Goal: Task Accomplishment & Management: Manage account settings

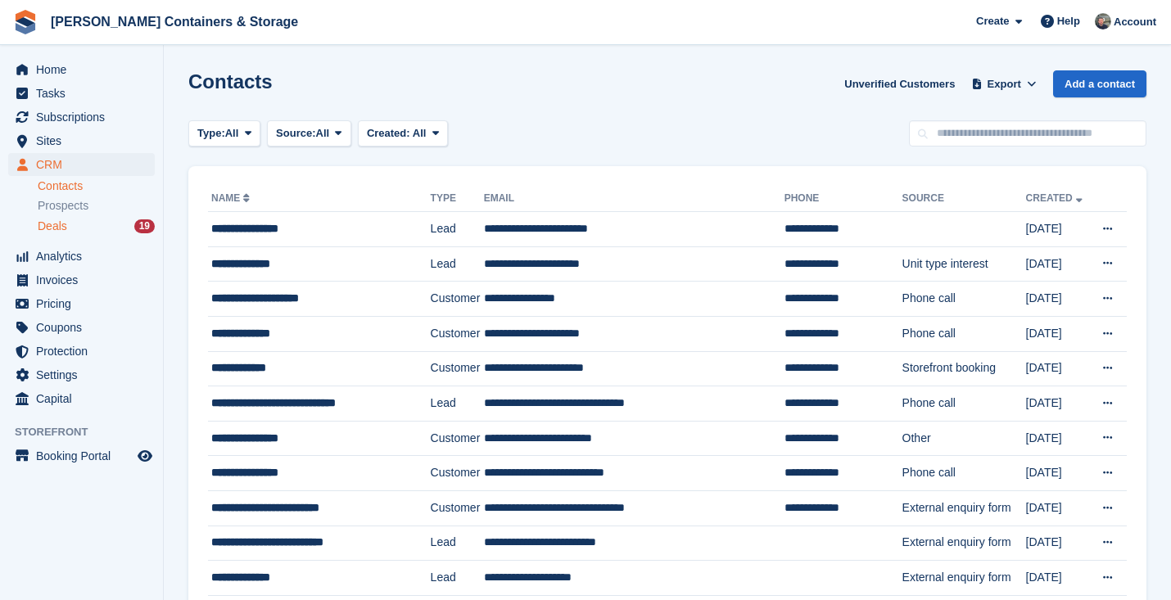
click at [79, 234] on link "Deals 19" at bounding box center [96, 226] width 117 height 17
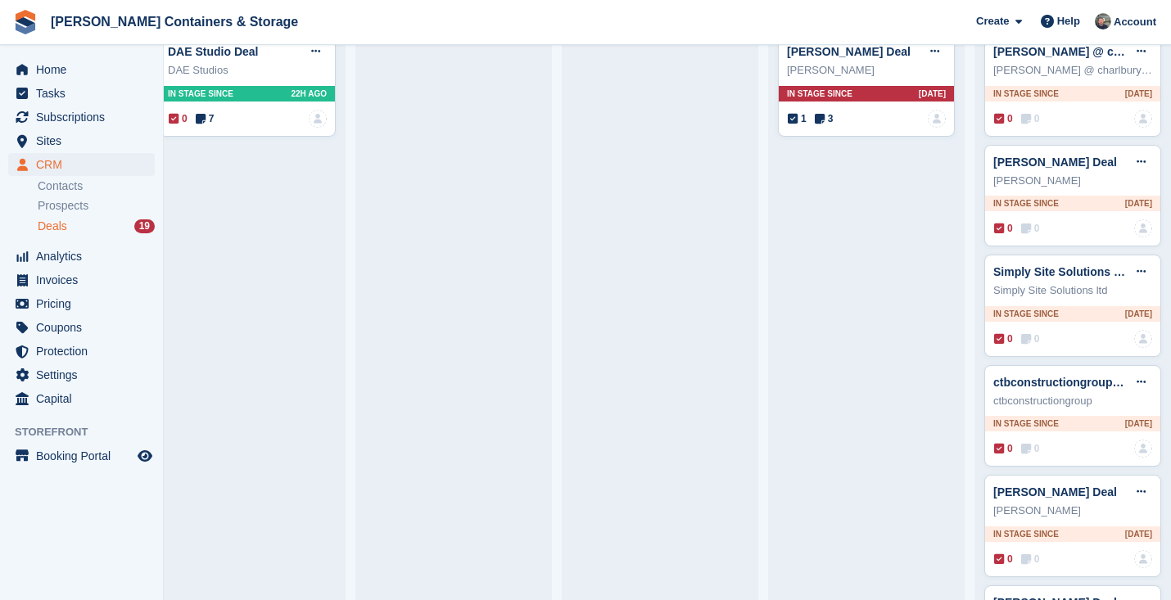
scroll to position [441, 0]
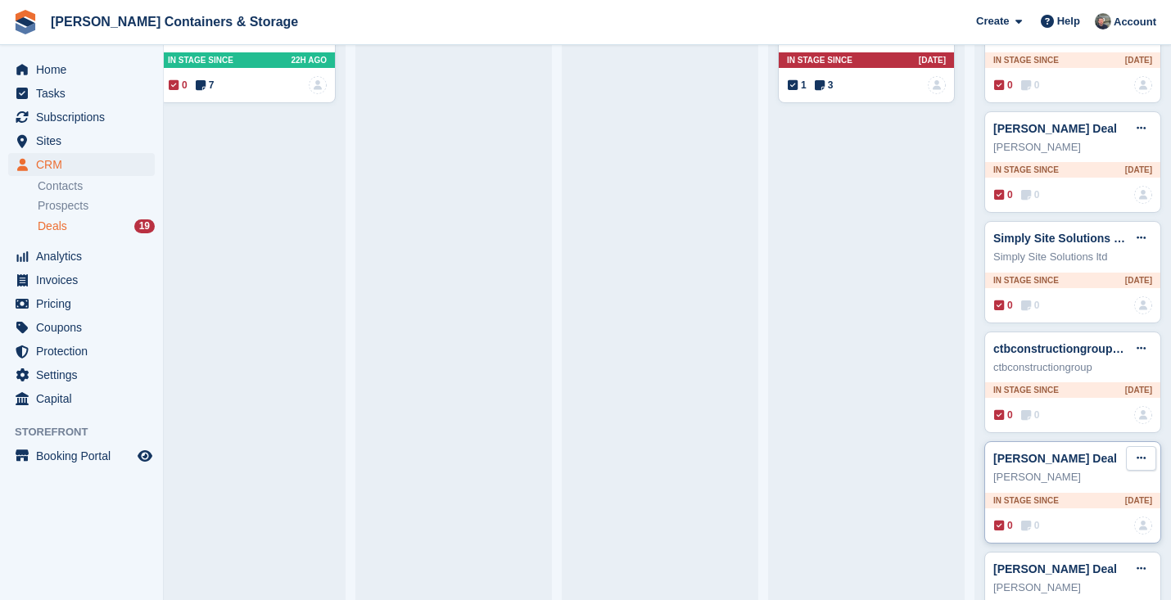
click at [1142, 453] on icon at bounding box center [1141, 458] width 9 height 11
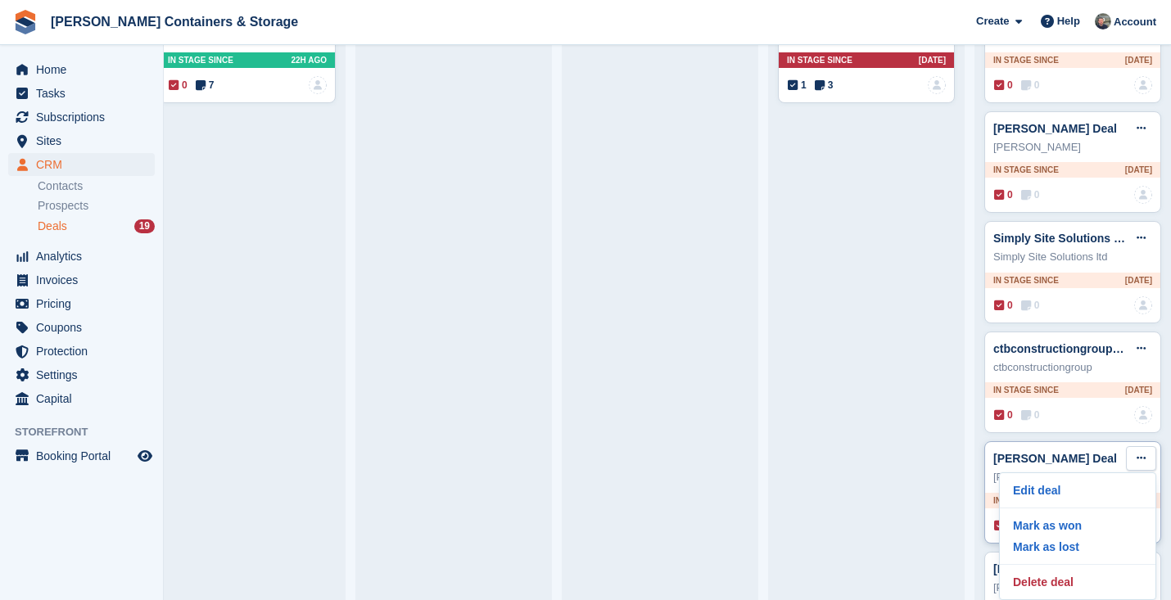
scroll to position [510, 0]
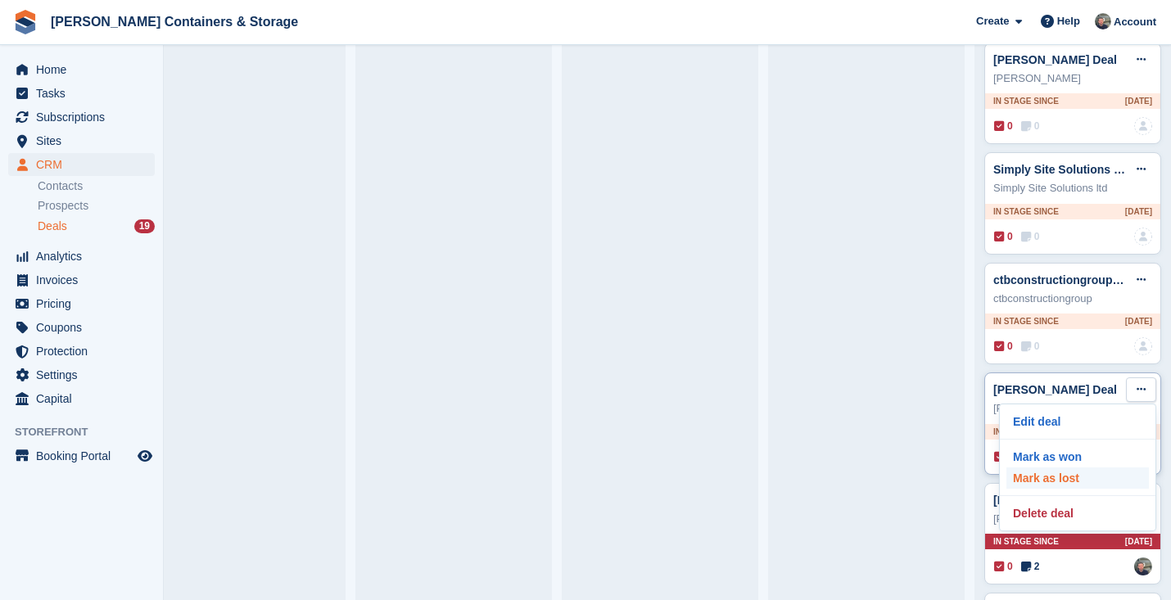
click at [1093, 468] on p "Mark as lost" at bounding box center [1077, 478] width 142 height 21
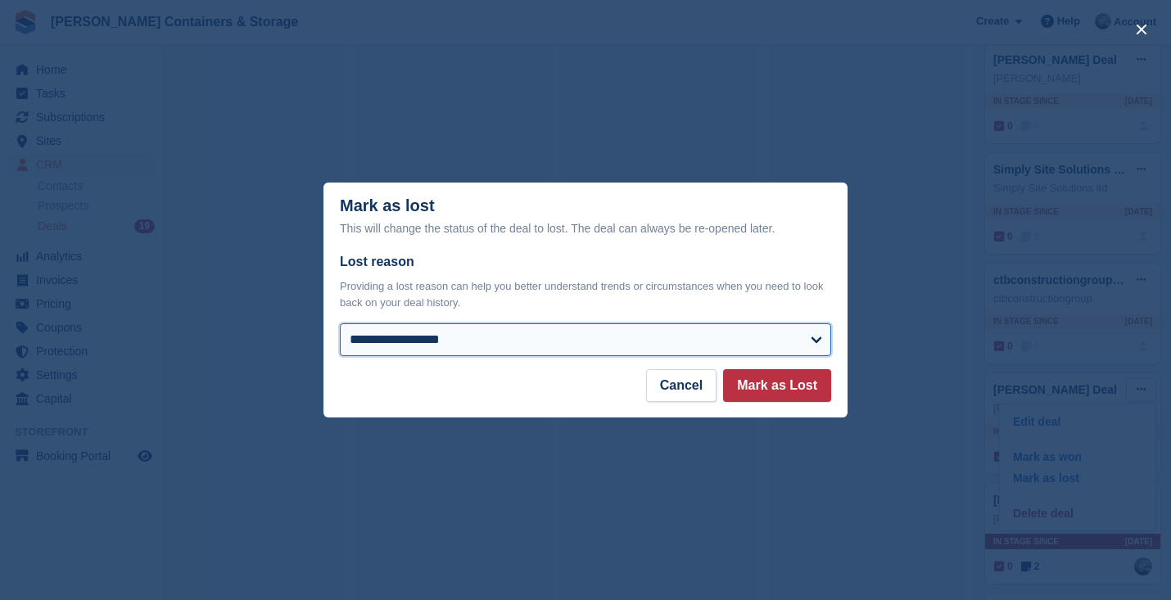
select select "**********"
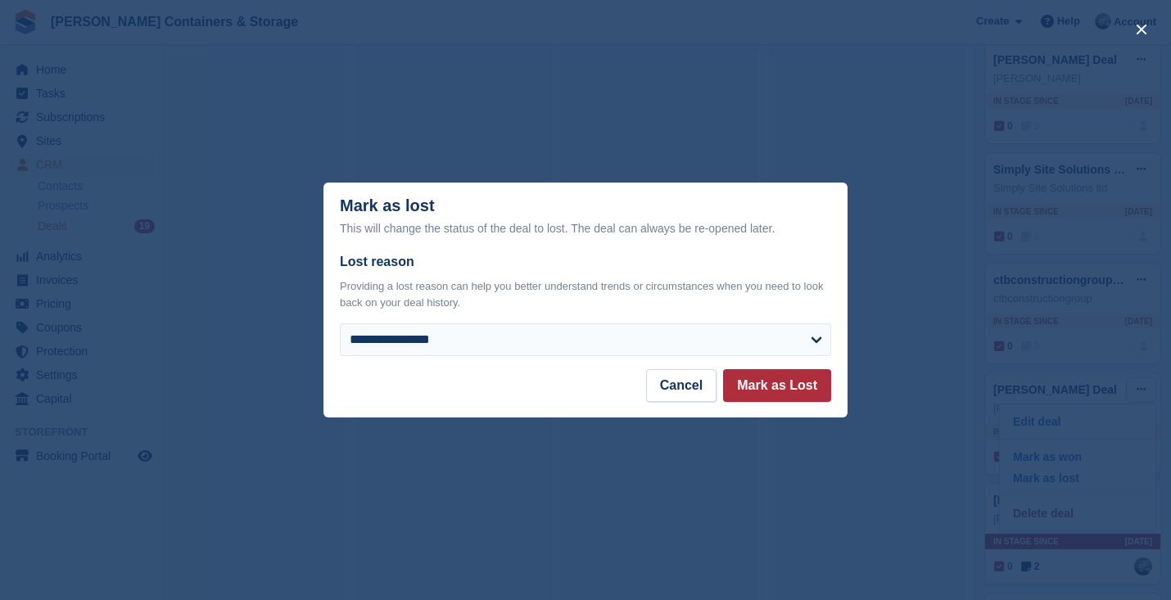
click at [806, 389] on button "Mark as Lost" at bounding box center [777, 385] width 108 height 33
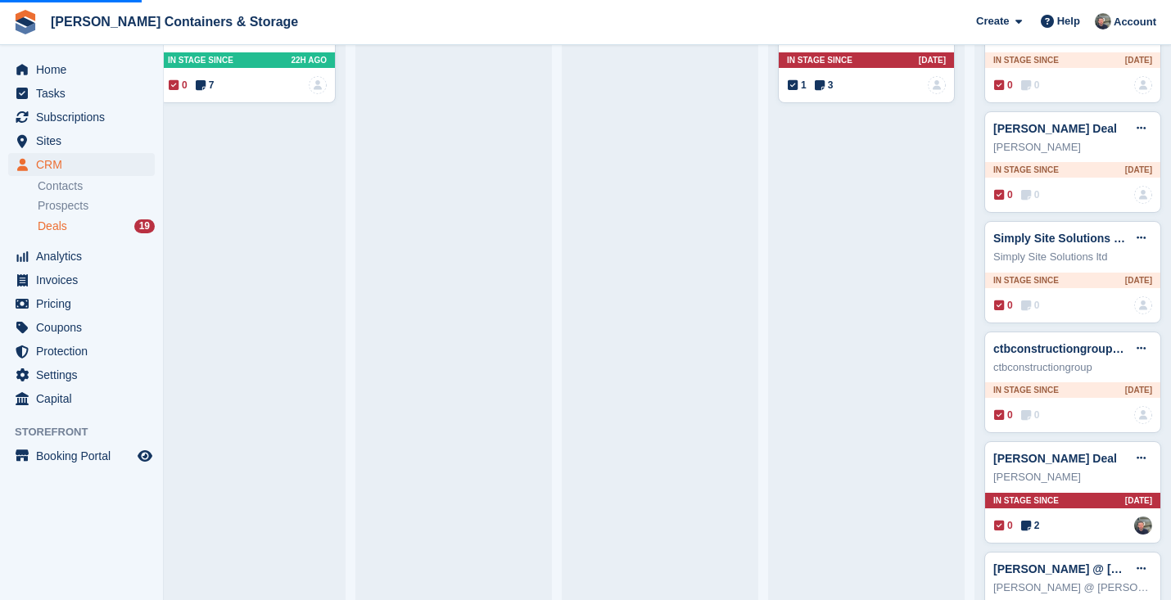
scroll to position [286, 0]
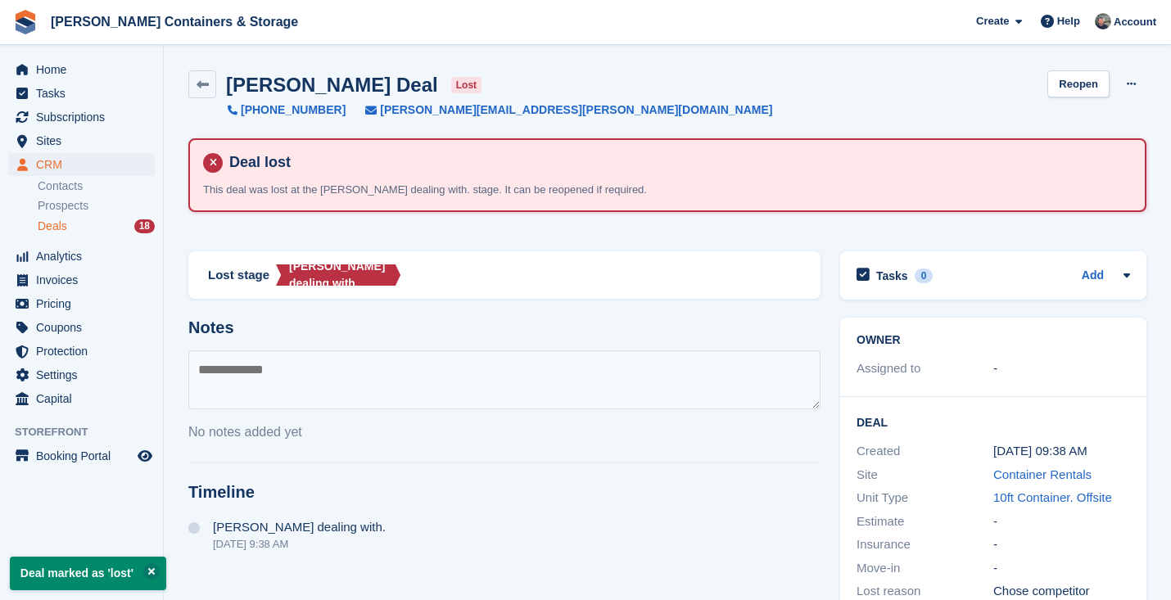
click at [46, 222] on span "Deals" at bounding box center [52, 227] width 29 height 16
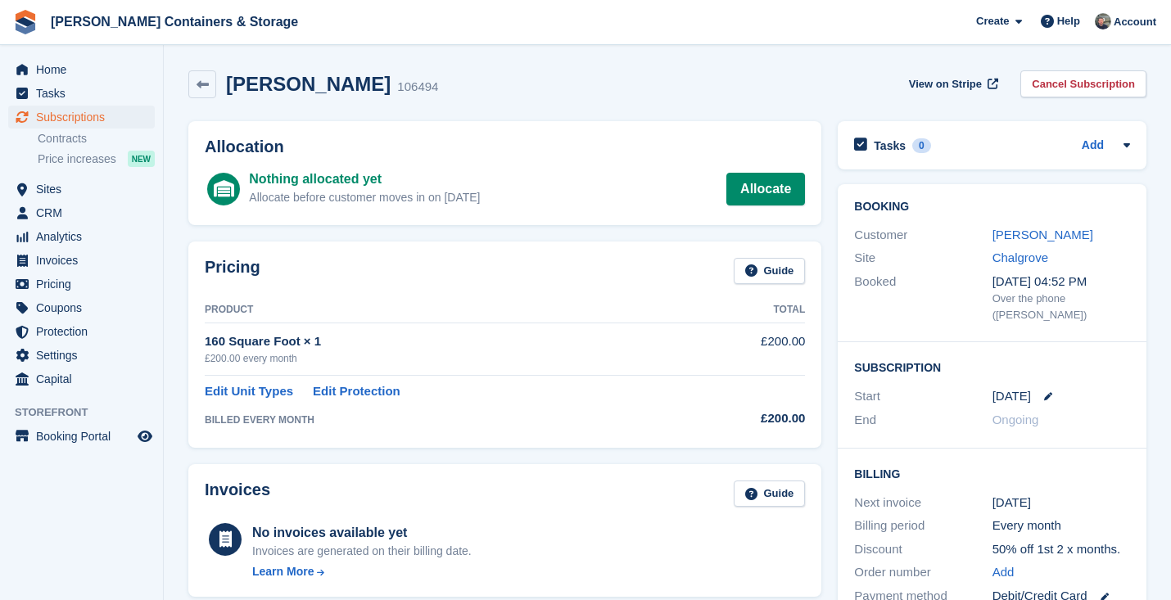
scroll to position [18, 0]
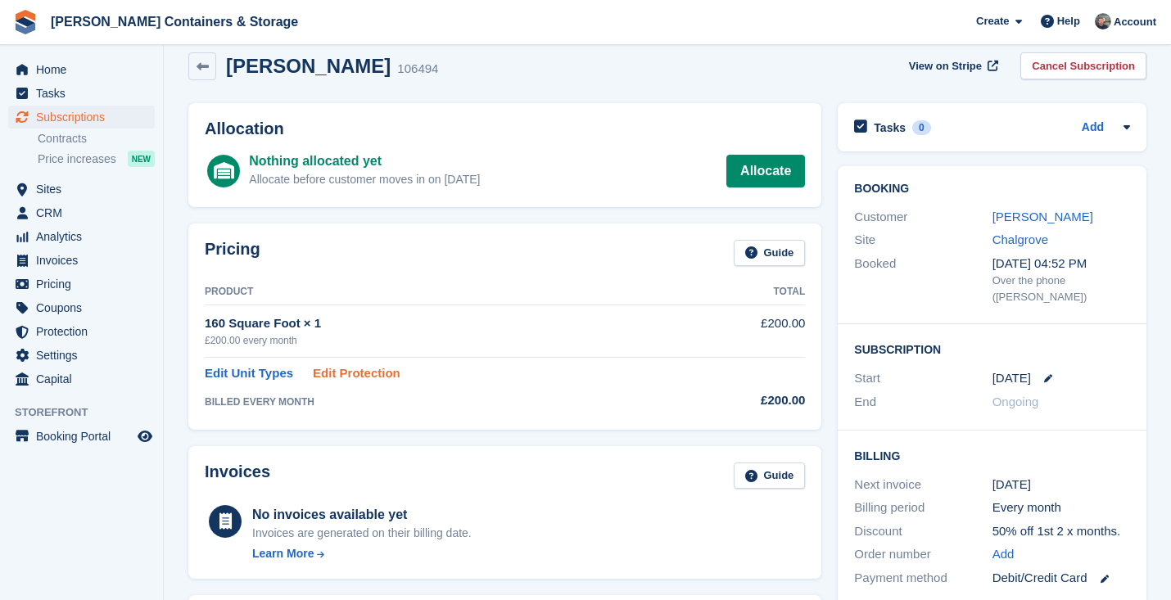
click at [385, 378] on link "Edit Protection" at bounding box center [357, 373] width 88 height 19
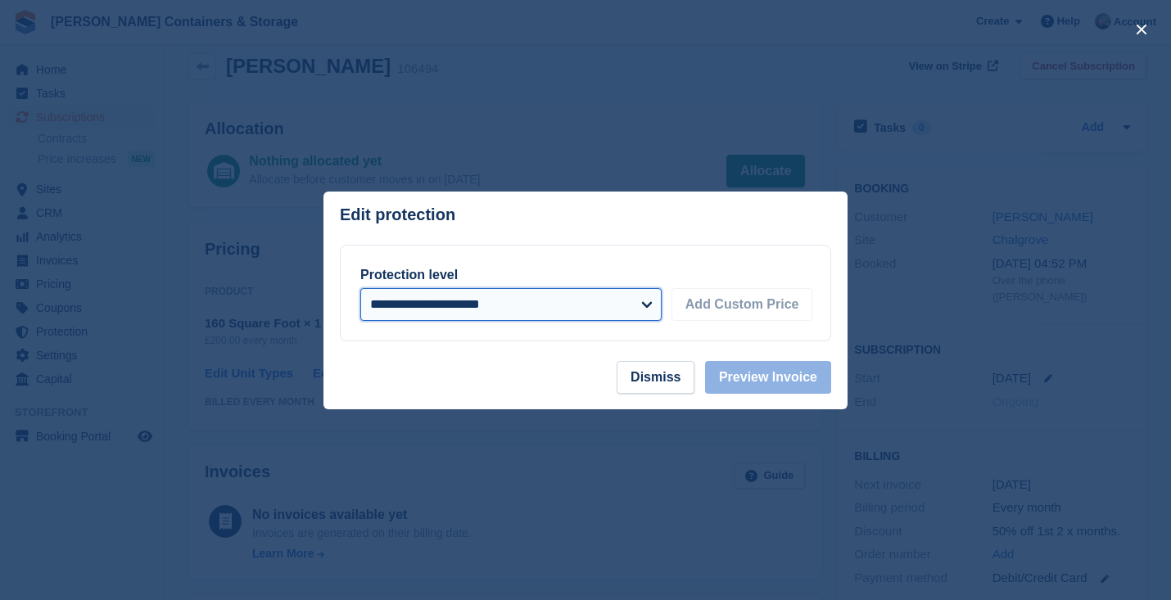
select select "*****"
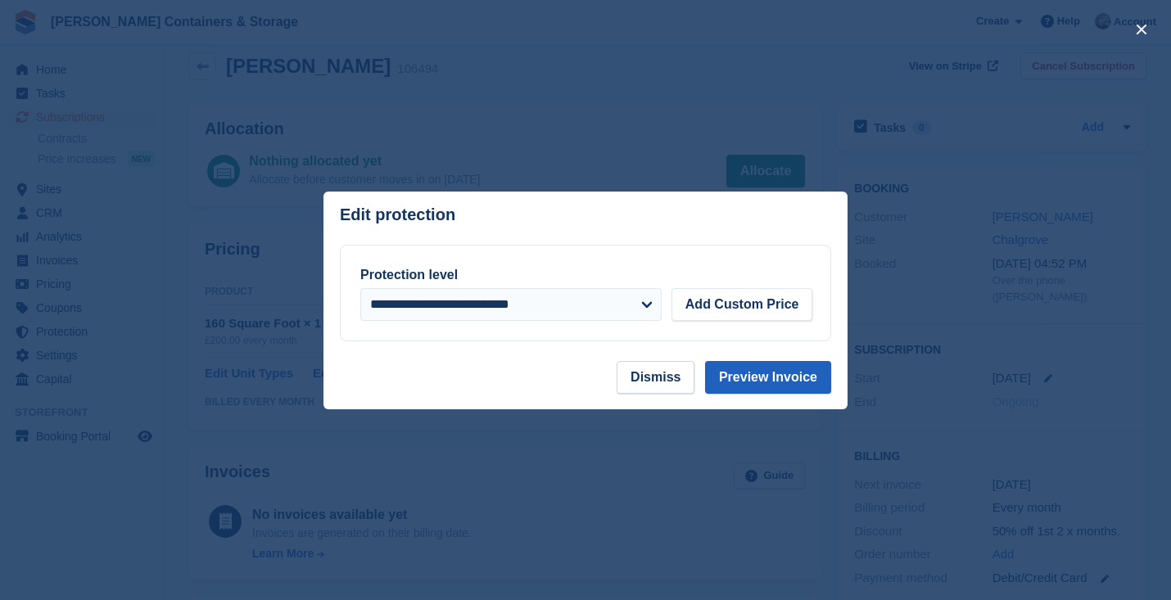
click at [780, 387] on button "Preview Invoice" at bounding box center [768, 377] width 126 height 33
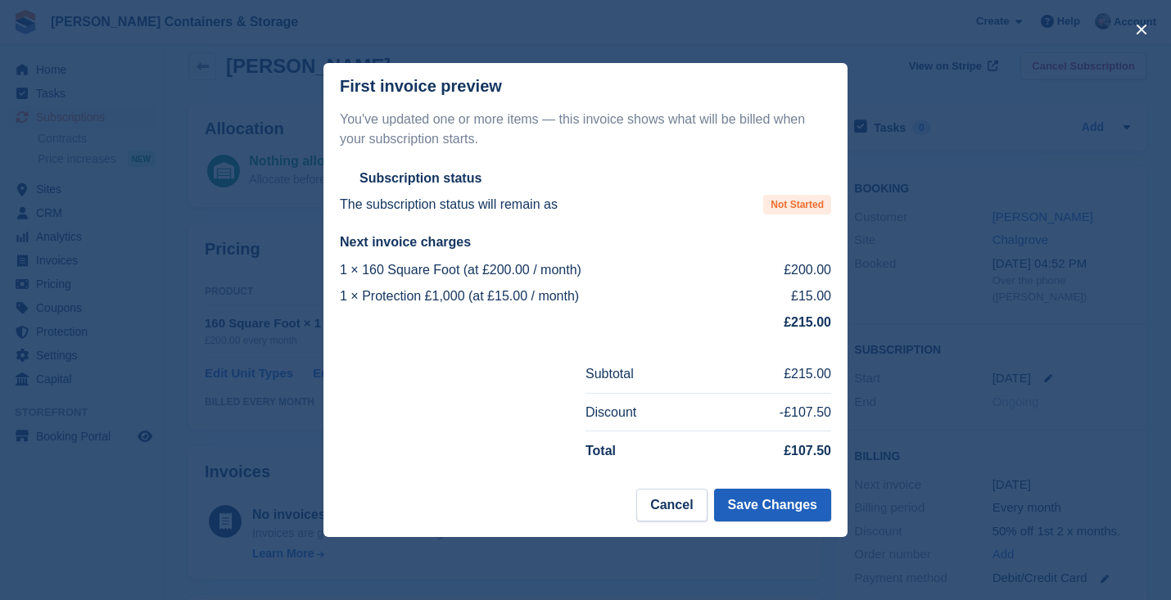
click at [795, 500] on button "Save Changes" at bounding box center [772, 505] width 117 height 33
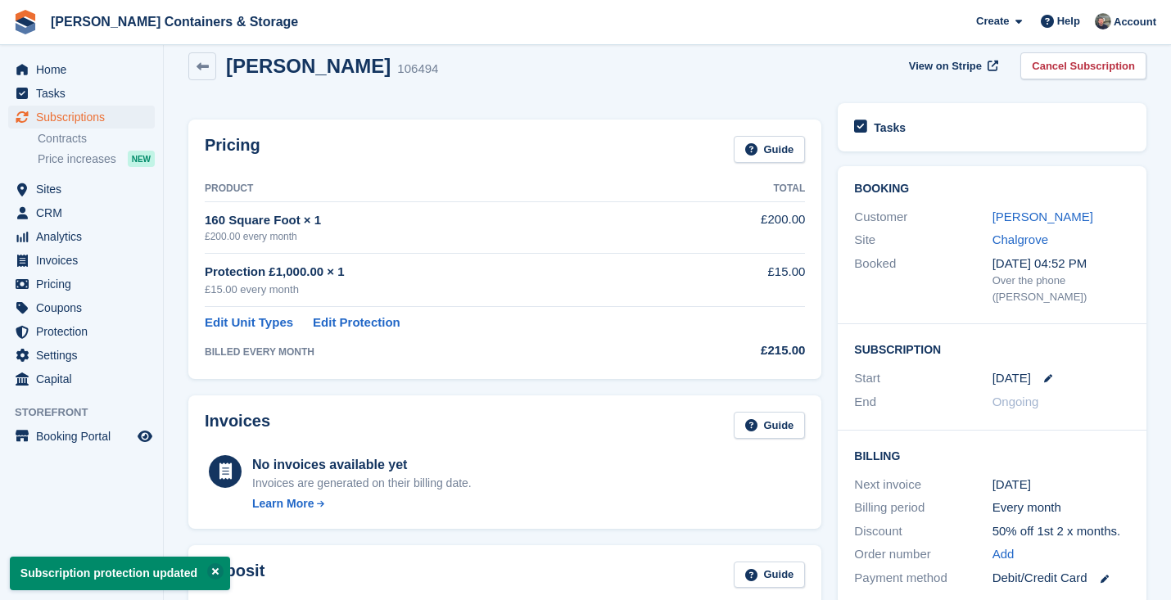
scroll to position [0, 0]
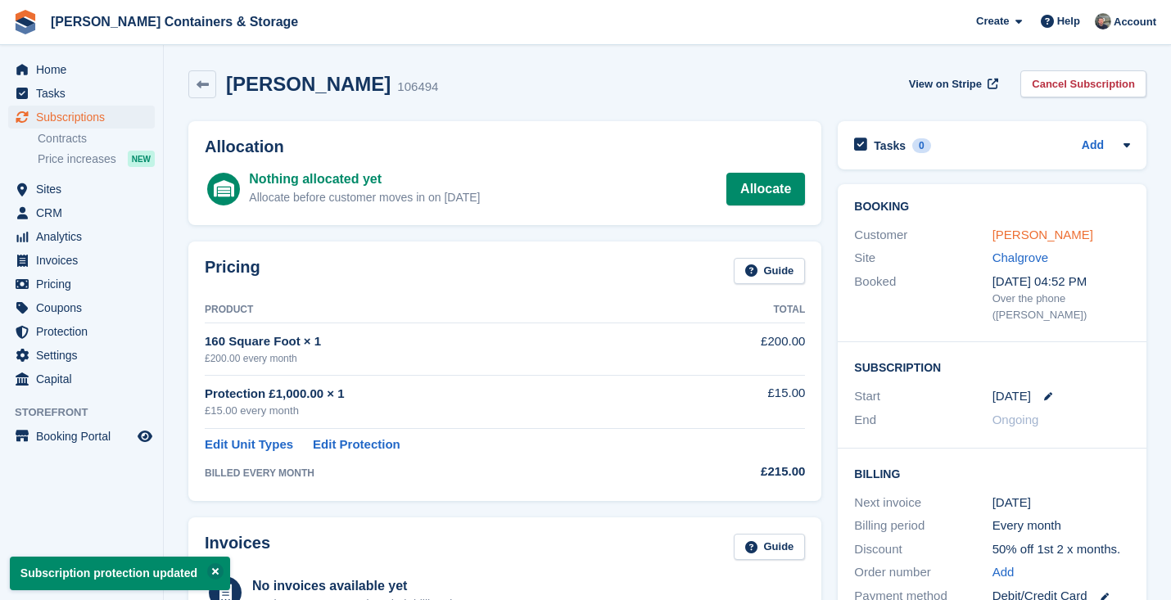
click at [1024, 232] on link "Stephen Thorns" at bounding box center [1043, 235] width 101 height 14
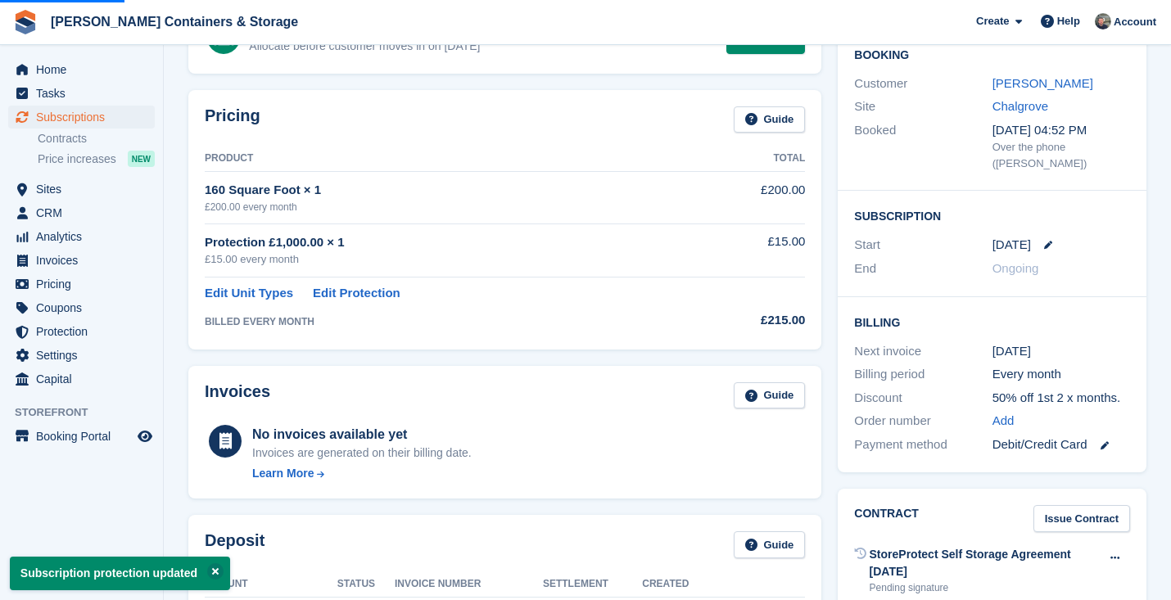
scroll to position [335, 0]
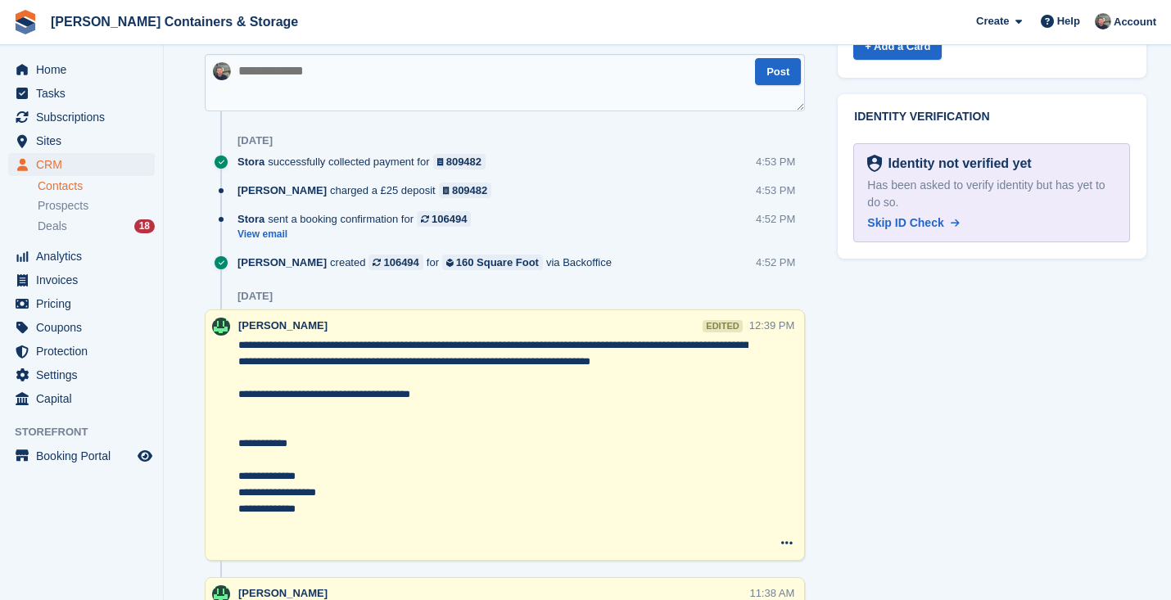
scroll to position [715, 0]
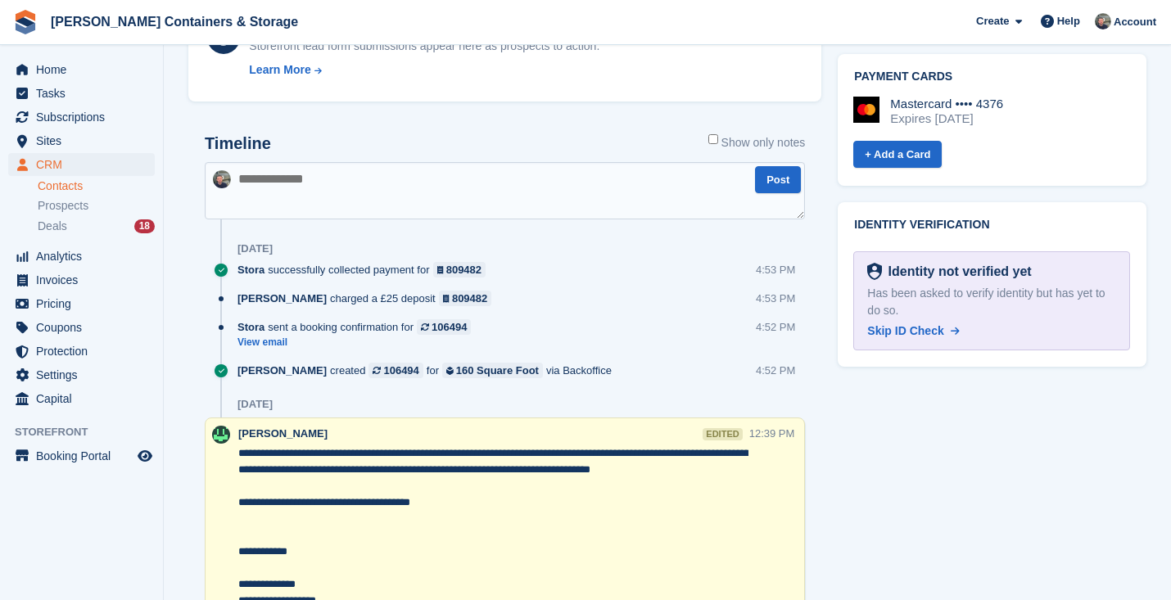
click at [362, 185] on textarea at bounding box center [505, 190] width 600 height 57
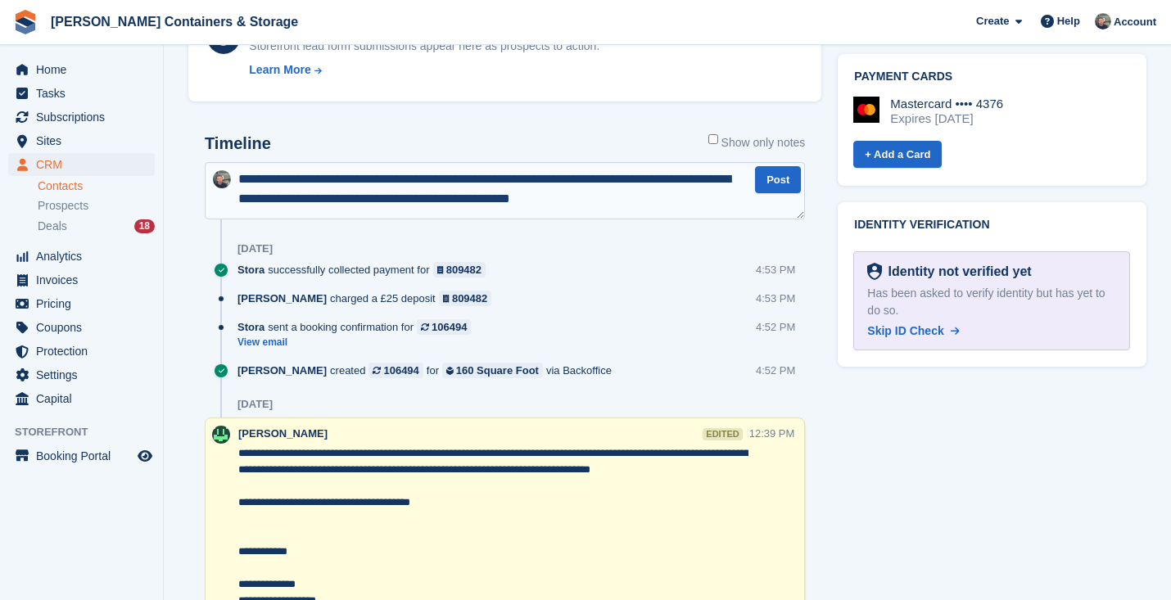
type textarea "**********"
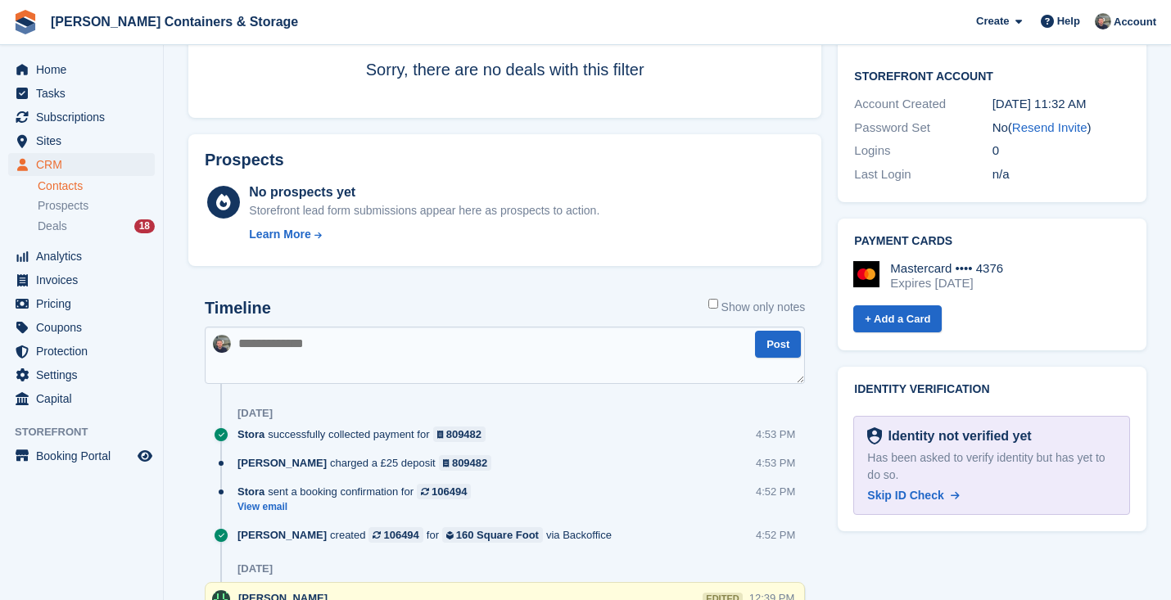
scroll to position [721, 0]
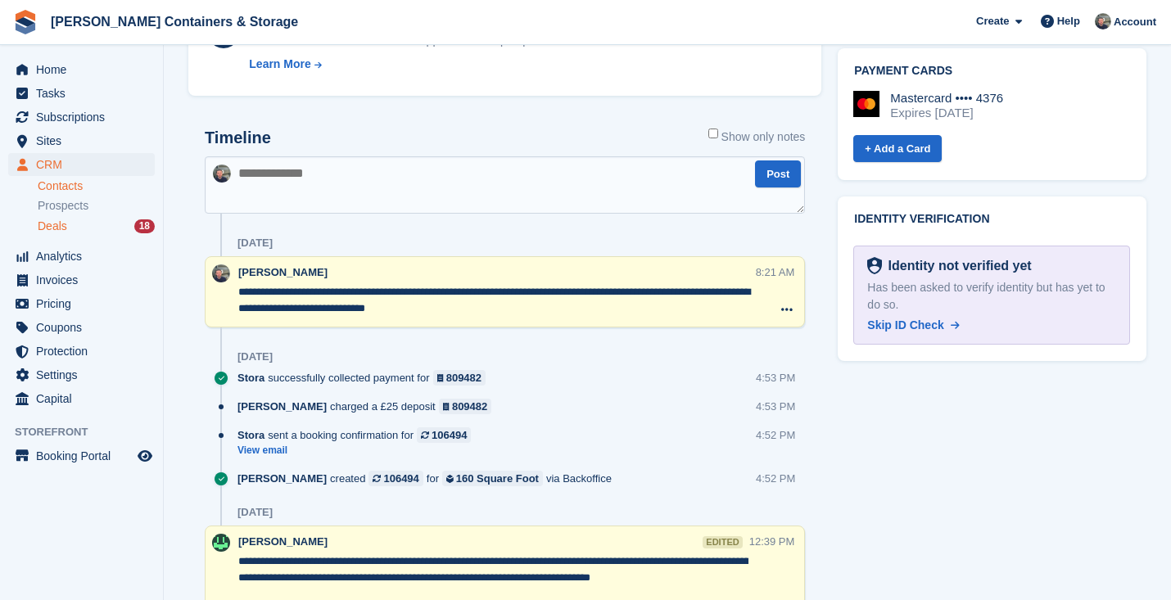
click at [70, 233] on div "Deals 18" at bounding box center [96, 227] width 117 height 16
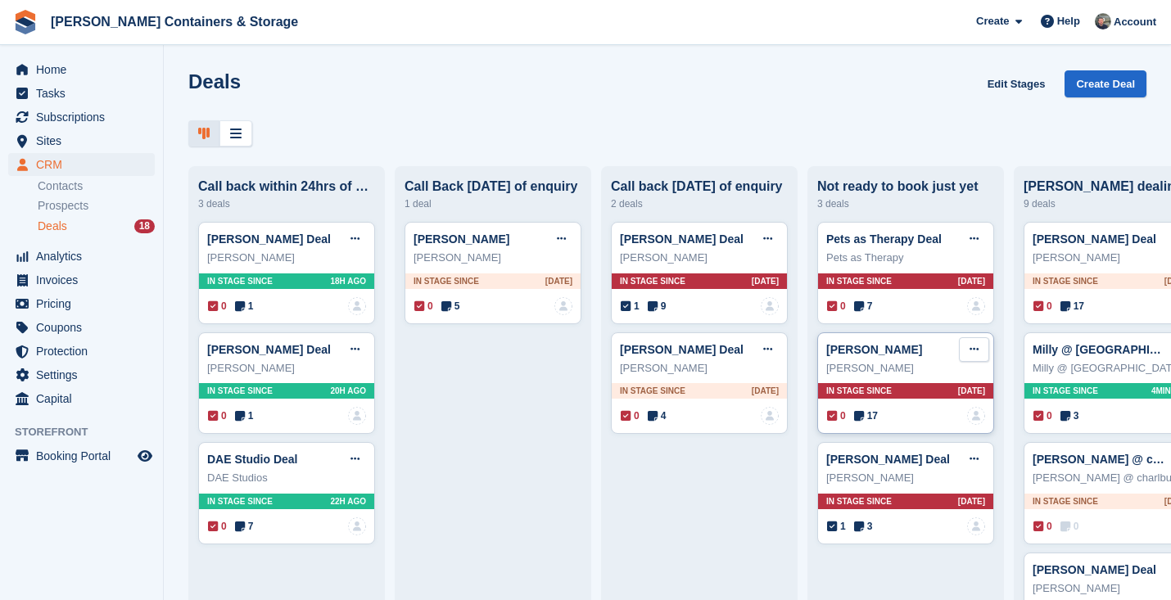
click at [970, 344] on icon at bounding box center [974, 349] width 9 height 11
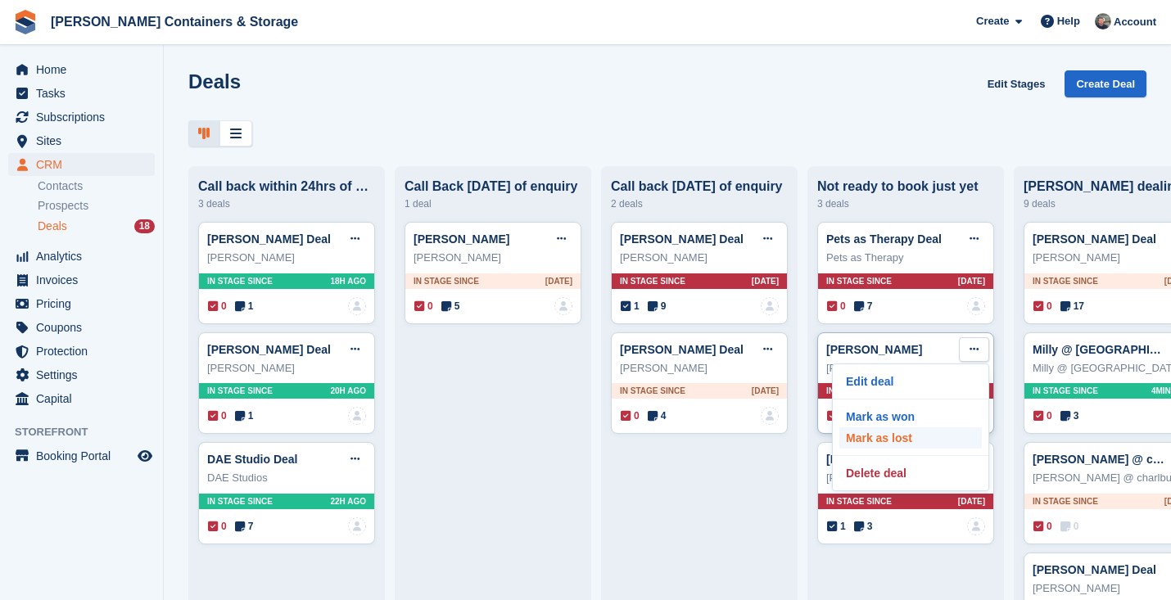
click at [928, 439] on p "Mark as lost" at bounding box center [910, 437] width 142 height 21
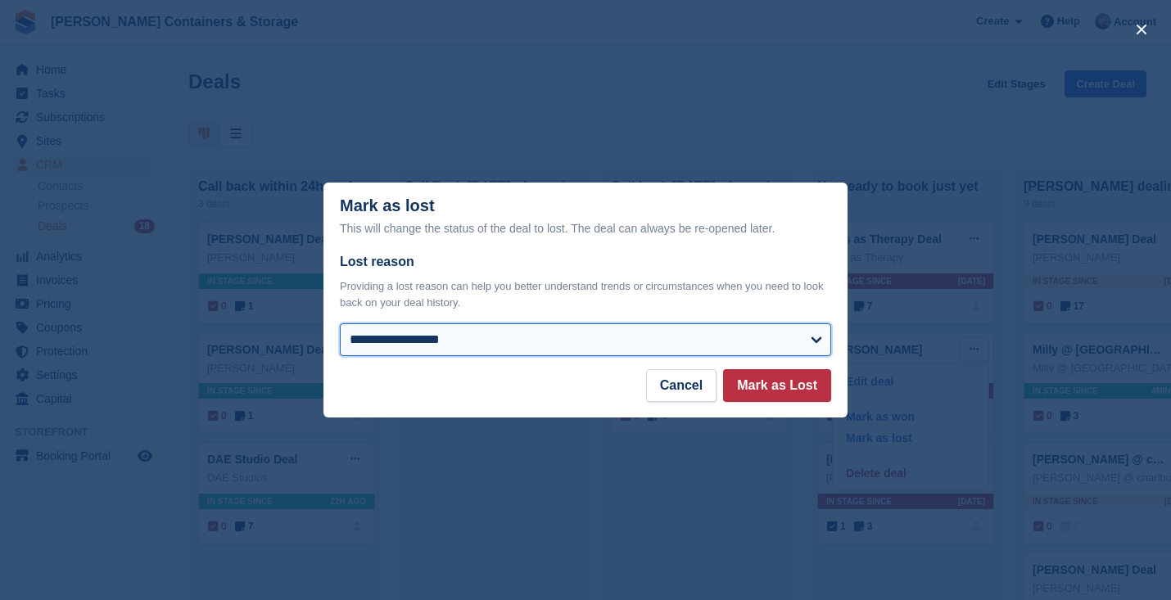
select select "*****"
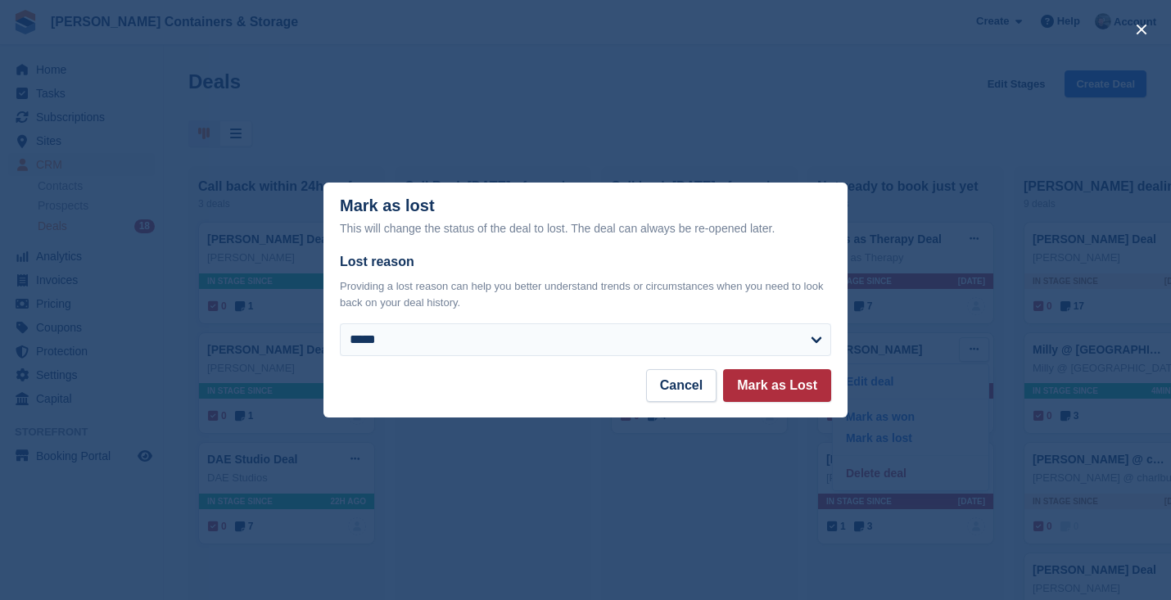
click at [785, 385] on button "Mark as Lost" at bounding box center [777, 385] width 108 height 33
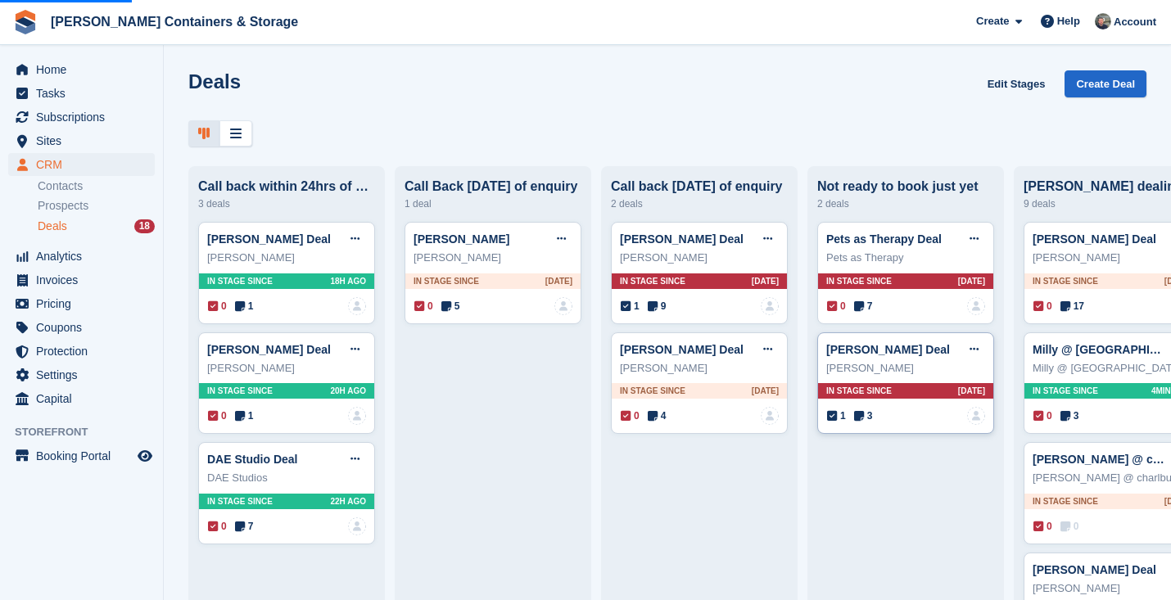
click at [863, 416] on icon at bounding box center [859, 415] width 10 height 11
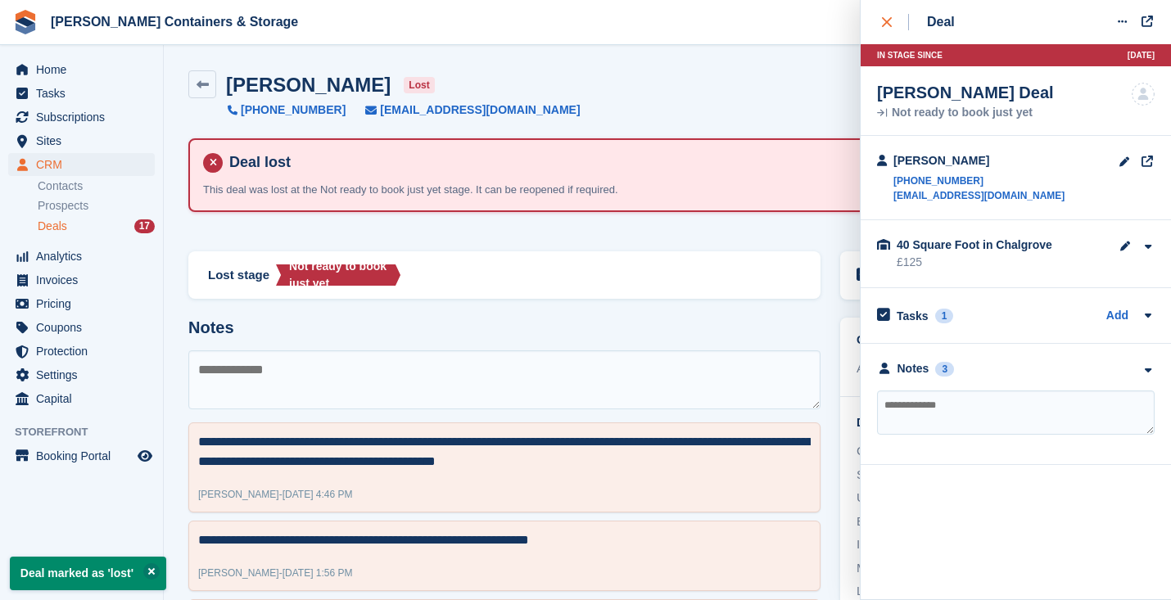
click at [883, 29] on div "close" at bounding box center [895, 22] width 27 height 16
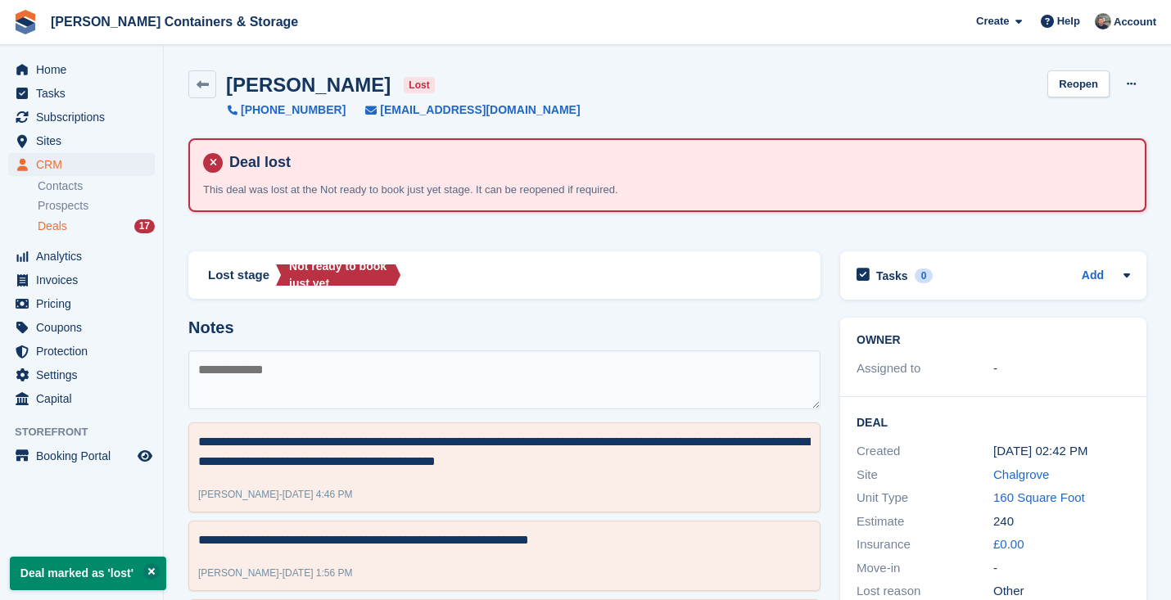
click at [64, 232] on span "Deals" at bounding box center [52, 227] width 29 height 16
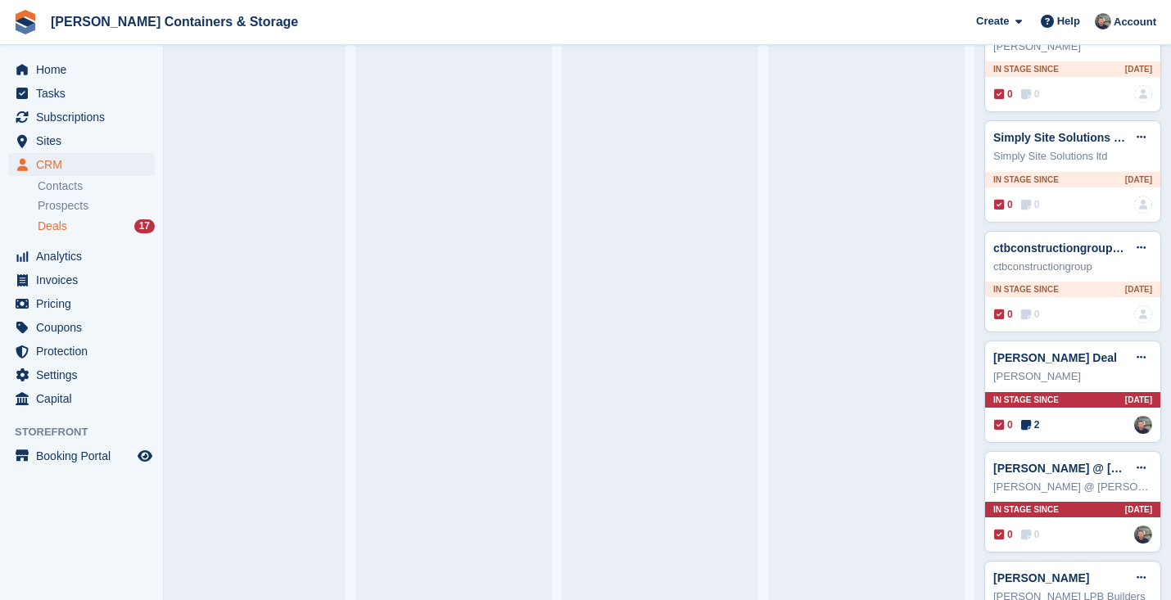
scroll to position [578, 0]
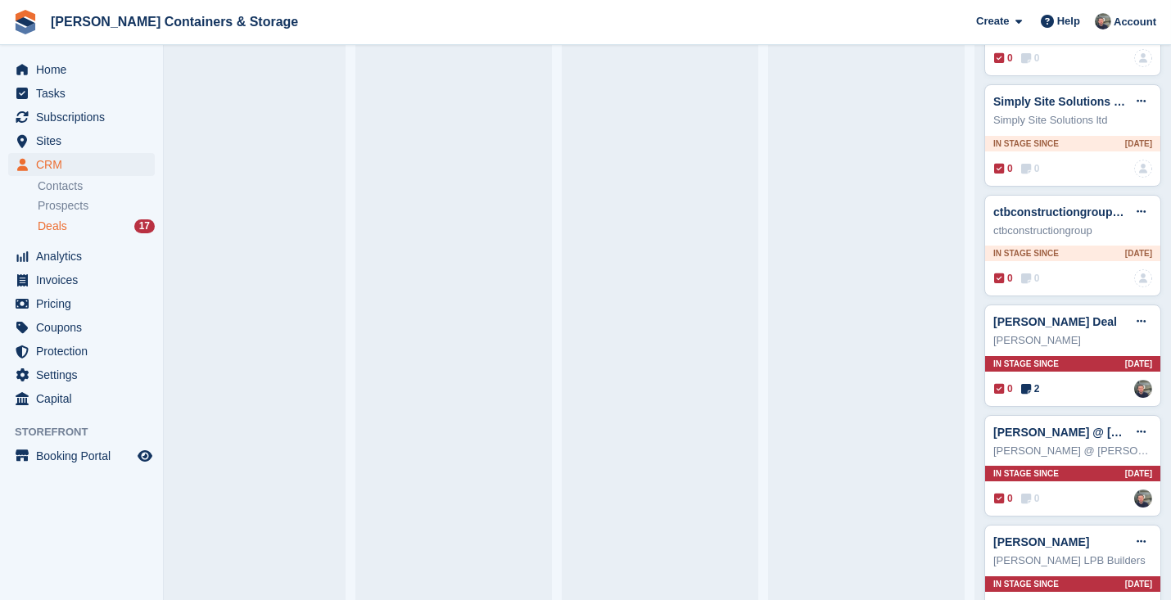
click at [304, 1] on span "Jennings Containers & Storage Create Subscription Invoice Contact Deal Discount…" at bounding box center [585, 22] width 1171 height 44
